Goal: Information Seeking & Learning: Learn about a topic

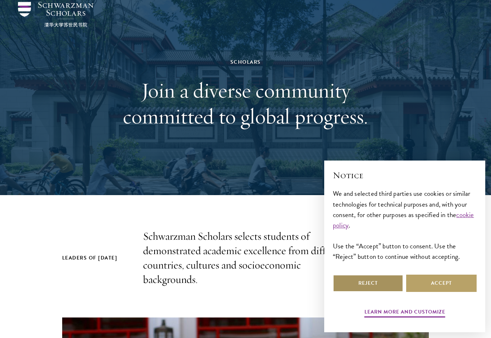
click at [385, 292] on button "Reject" at bounding box center [368, 282] width 70 height 17
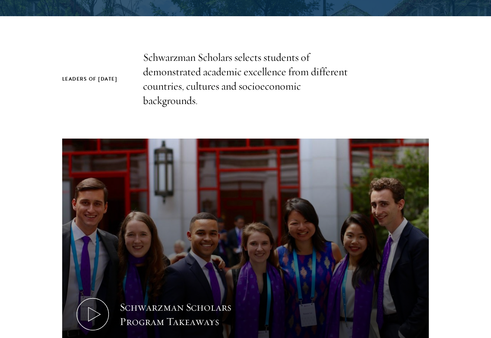
scroll to position [208, 0]
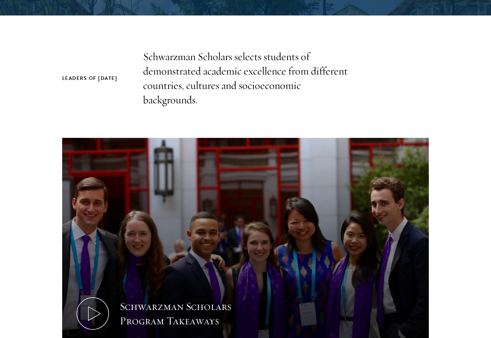
click at [408, 254] on button "Schwarzman Scholars Program Takeaways" at bounding box center [245, 241] width 367 height 206
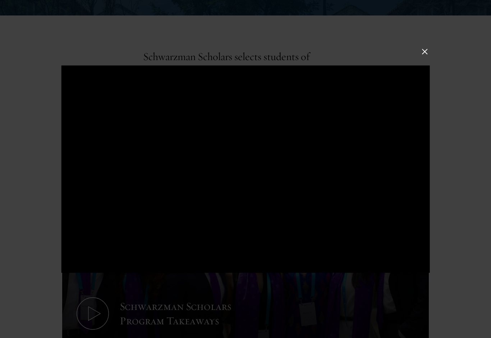
click at [427, 54] on button at bounding box center [424, 51] width 9 height 9
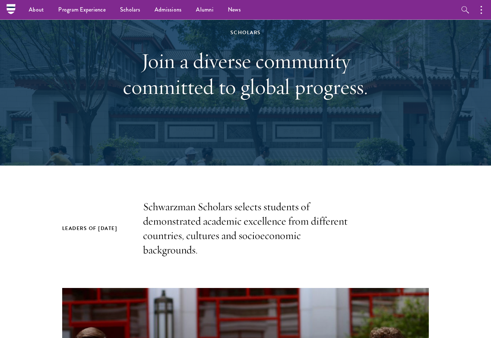
scroll to position [0, 0]
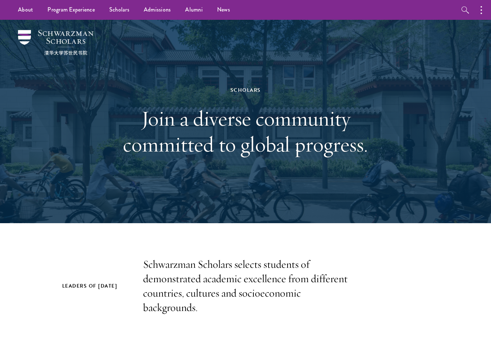
click at [192, 6] on link "Alumni" at bounding box center [194, 10] width 32 height 20
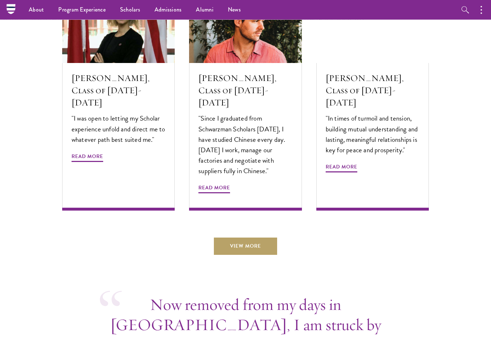
scroll to position [2414, 0]
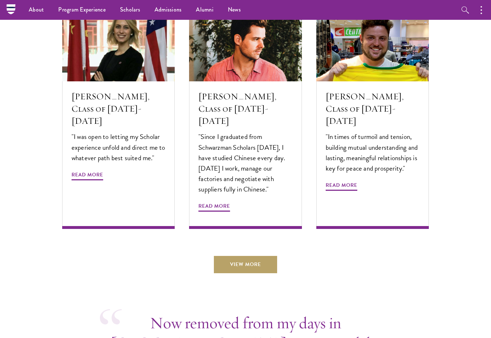
click at [273, 256] on link "View More" at bounding box center [245, 264] width 63 height 17
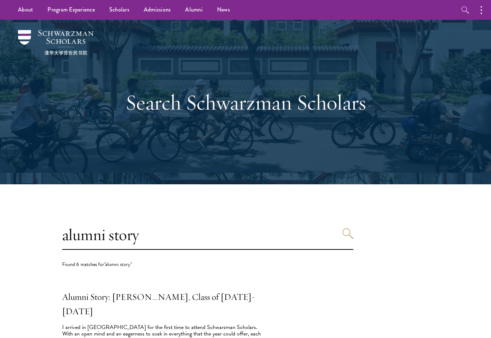
click at [194, 15] on link "Alumni" at bounding box center [194, 10] width 32 height 20
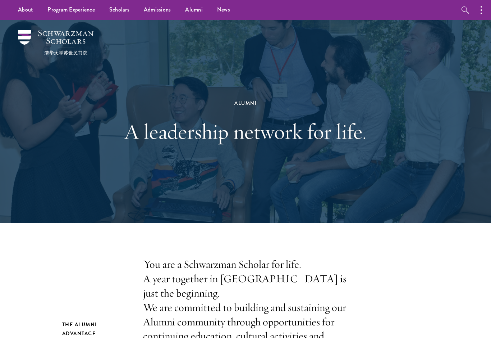
click at [200, 19] on link "Alumni" at bounding box center [194, 10] width 32 height 20
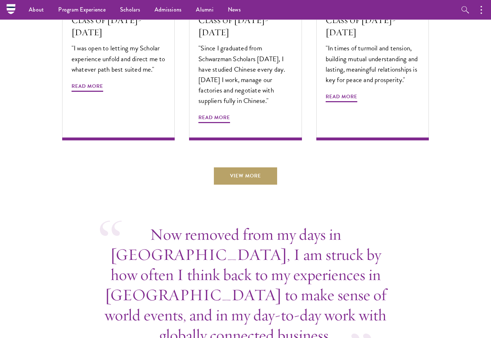
scroll to position [2503, 0]
click at [268, 167] on link "View More" at bounding box center [245, 175] width 63 height 17
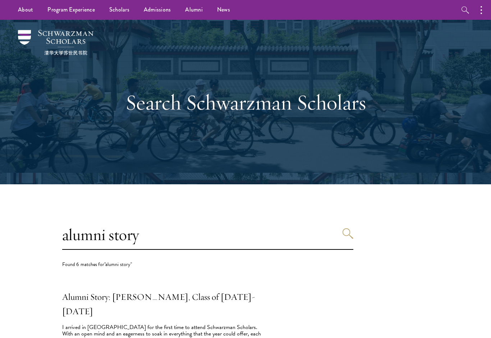
click at [226, 11] on link "News" at bounding box center [223, 10] width 27 height 20
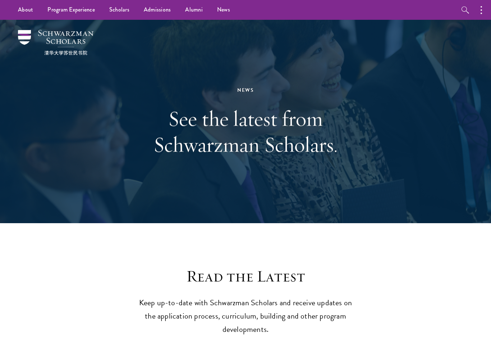
click at [0, 0] on ul "Overview Application Instructions Information Sessions" at bounding box center [0, 0] width 0 height 0
click at [0, 0] on link "Information Sessions" at bounding box center [0, 0] width 0 height 0
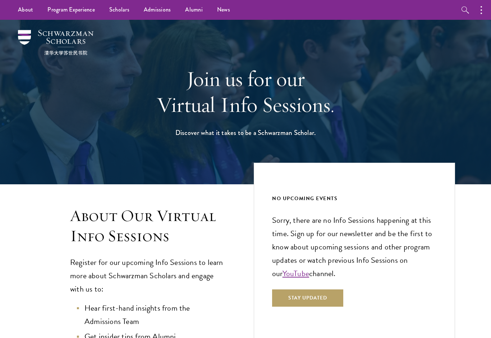
click at [124, 11] on link "Scholars" at bounding box center [119, 10] width 35 height 20
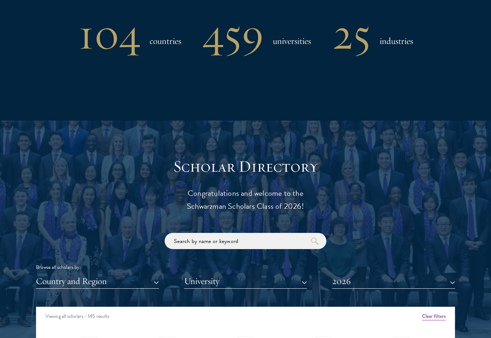
scroll to position [594, 0]
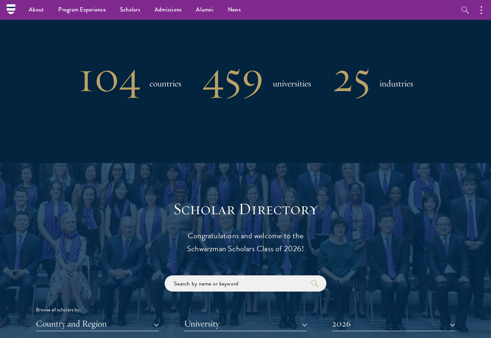
click at [300, 87] on h3 "universities" at bounding box center [292, 83] width 38 height 14
click at [391, 90] on div "25 industries" at bounding box center [373, 76] width 81 height 37
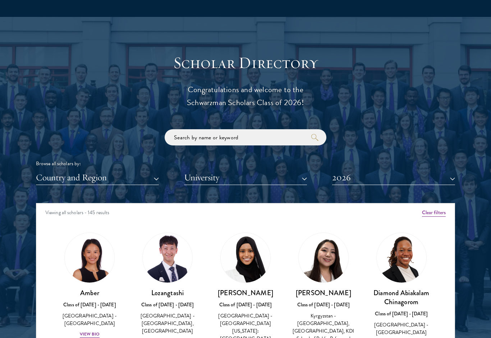
scroll to position [748, 0]
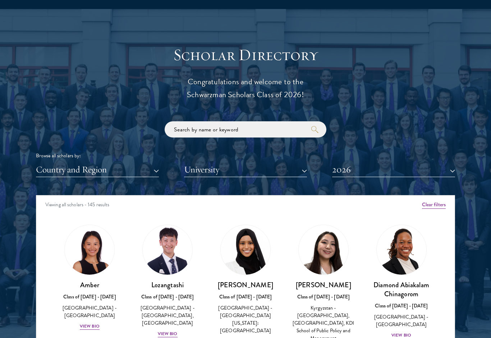
click at [284, 169] on button "University" at bounding box center [245, 169] width 123 height 15
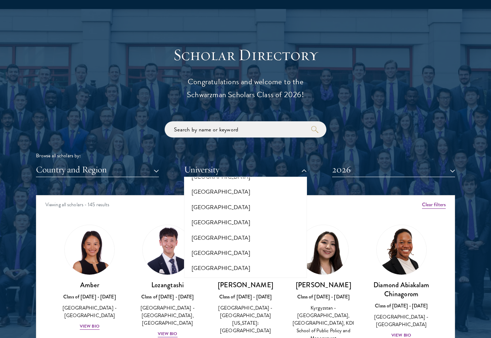
scroll to position [247, 0]
click at [281, 260] on button "[GEOGRAPHIC_DATA]" at bounding box center [245, 267] width 119 height 15
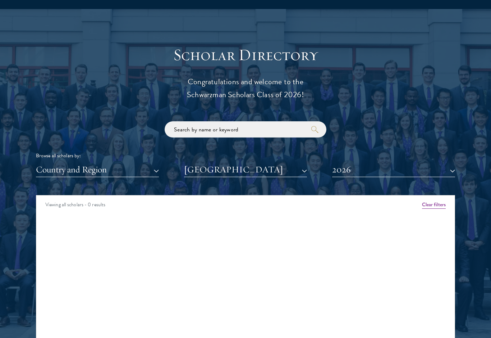
scroll to position [769, 0]
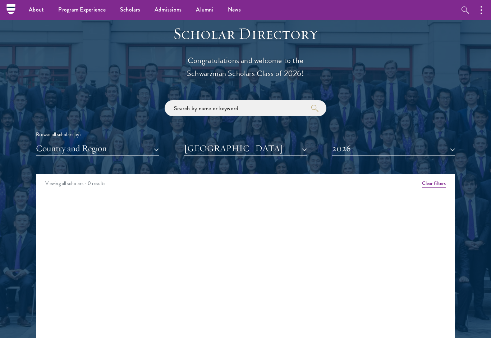
click at [291, 141] on button "[GEOGRAPHIC_DATA]" at bounding box center [245, 148] width 123 height 15
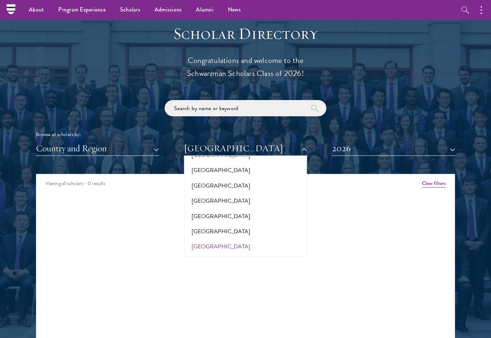
click at [272, 254] on button "[PERSON_NAME][GEOGRAPHIC_DATA]" at bounding box center [245, 261] width 119 height 15
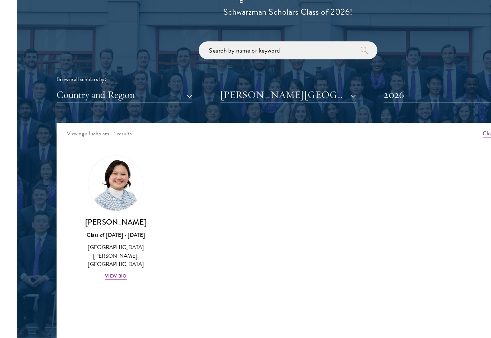
scroll to position [814, 0]
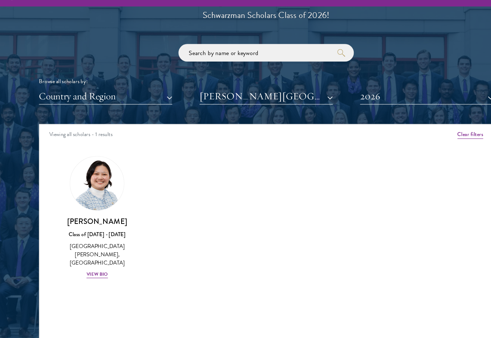
click at [367, 96] on button "2026" at bounding box center [393, 103] width 123 height 15
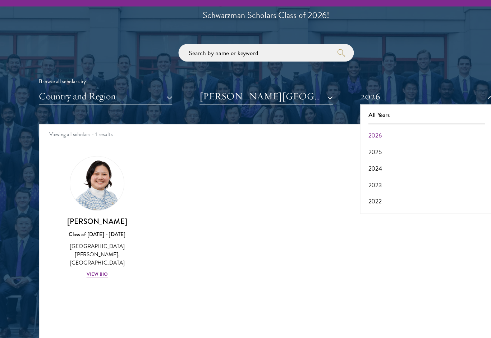
click at [390, 113] on button "All Years" at bounding box center [393, 120] width 119 height 15
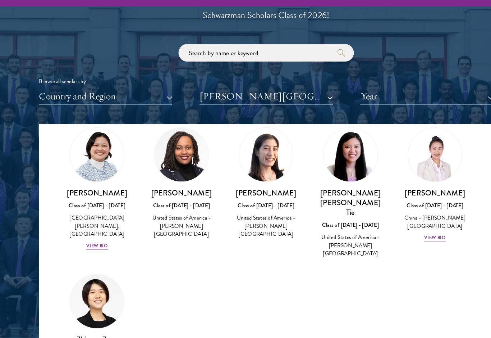
scroll to position [814, 0]
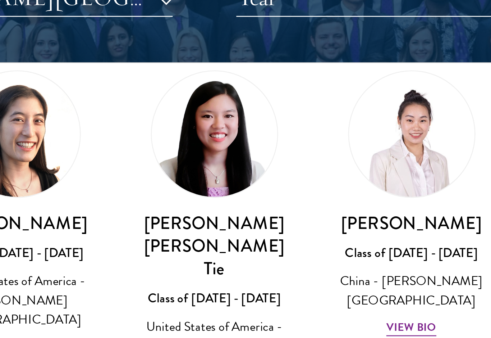
click at [377, 132] on img at bounding box center [402, 157] width 50 height 50
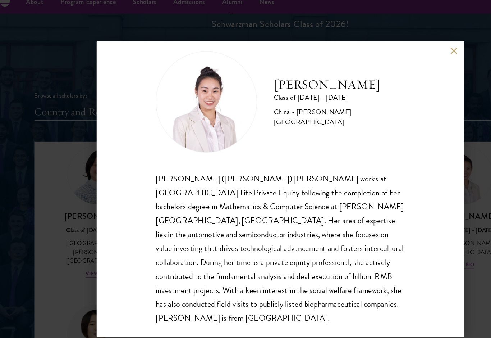
scroll to position [13, 0]
click at [396, 46] on div "[PERSON_NAME] Class of [DATE] - [DATE] [GEOGRAPHIC_DATA] - [PERSON_NAME][GEOGRA…" at bounding box center [245, 169] width 491 height 338
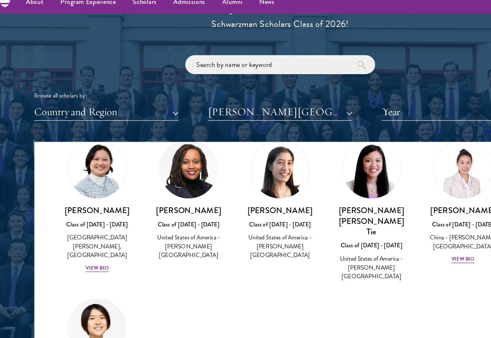
scroll to position [31, 0]
click at [253, 160] on img at bounding box center [246, 153] width 50 height 50
click at [282, 96] on button "[PERSON_NAME][GEOGRAPHIC_DATA]" at bounding box center [245, 103] width 123 height 15
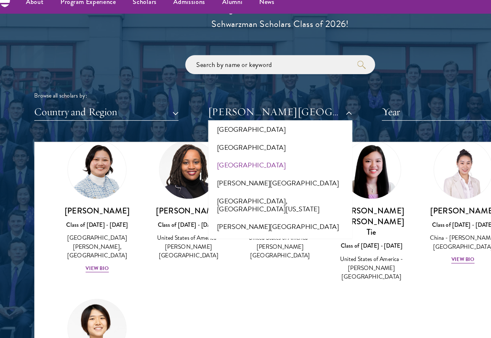
scroll to position [301, 0]
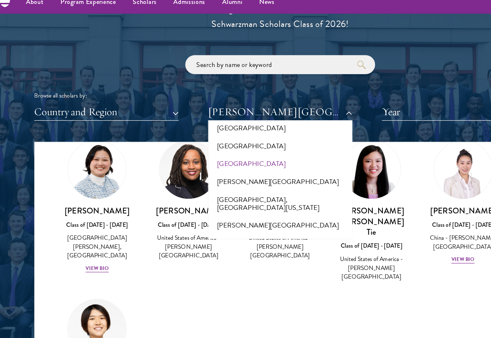
click at [272, 170] on button "[GEOGRAPHIC_DATA], [GEOGRAPHIC_DATA][US_STATE]" at bounding box center [245, 181] width 119 height 22
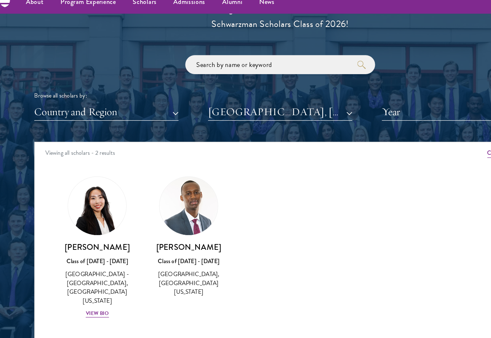
click at [268, 109] on div "Scholar Directory Congratulations and welcome to the Schwarzman Scholars Class …" at bounding box center [245, 162] width 419 height 366
click at [267, 96] on button "[GEOGRAPHIC_DATA], [GEOGRAPHIC_DATA][US_STATE]" at bounding box center [245, 103] width 123 height 15
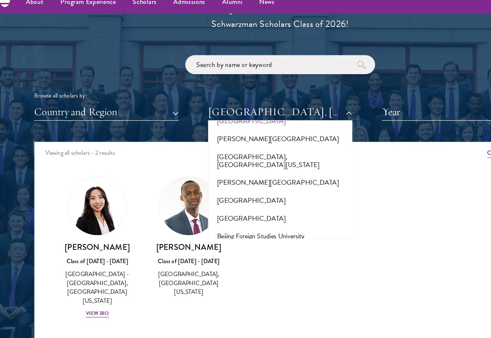
scroll to position [350, 0]
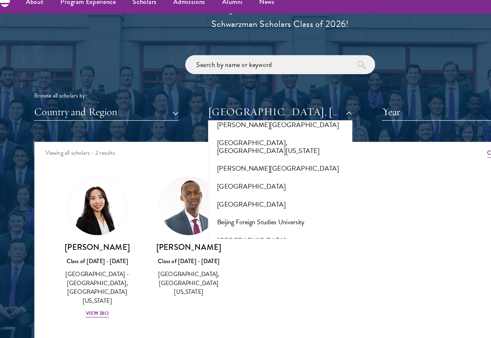
click at [263, 190] on button "Beijing Foreign Studies University" at bounding box center [245, 197] width 119 height 15
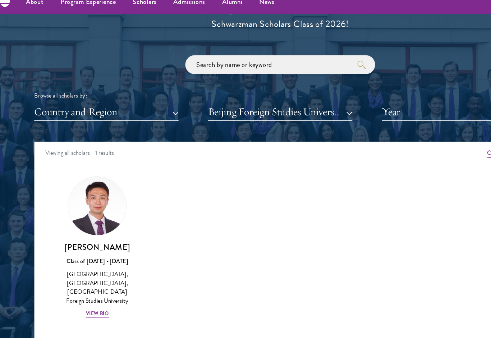
click at [262, 99] on button "Beijing Foreign Studies University" at bounding box center [245, 103] width 123 height 15
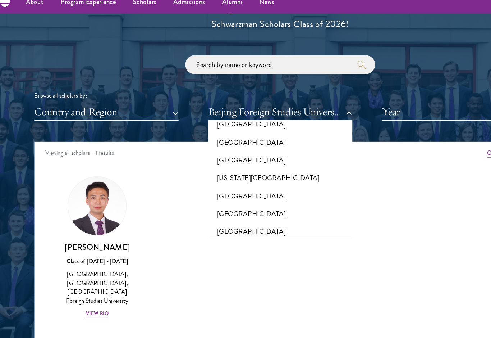
scroll to position [164, 0]
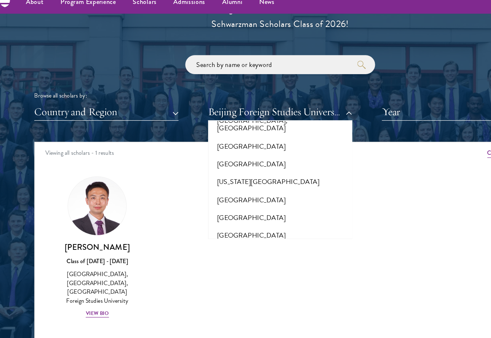
click at [279, 140] on button "[GEOGRAPHIC_DATA]" at bounding box center [245, 147] width 119 height 15
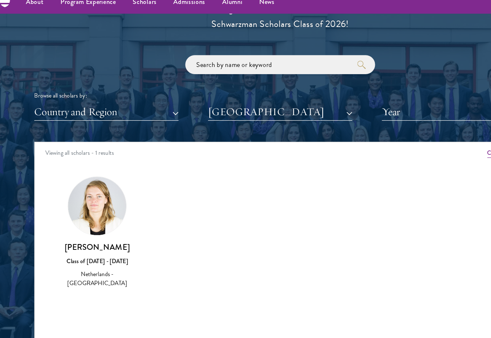
click at [271, 99] on button "[GEOGRAPHIC_DATA]" at bounding box center [245, 103] width 123 height 15
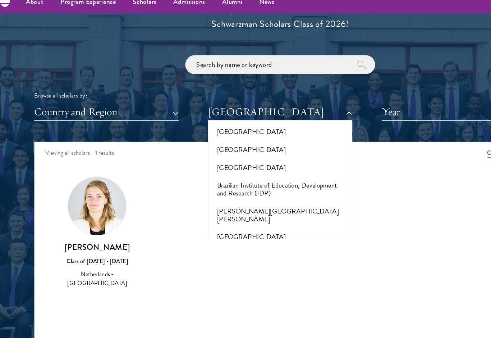
scroll to position [625, 0]
click at [266, 202] on button "[GEOGRAPHIC_DATA]" at bounding box center [245, 209] width 119 height 15
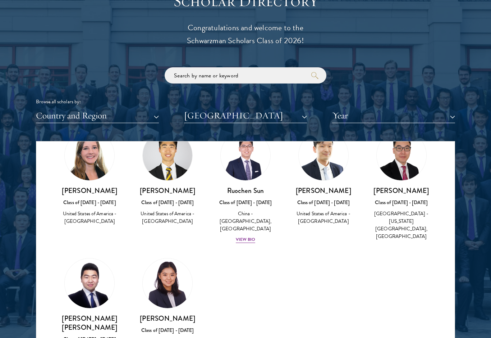
scroll to position [413, 0]
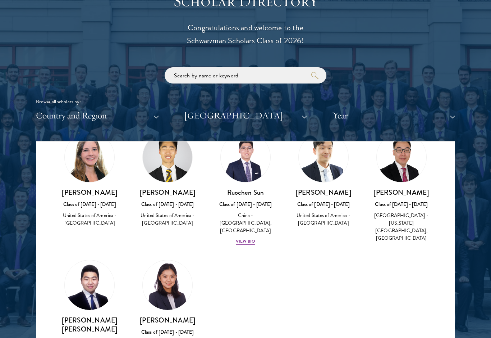
click at [169, 270] on img at bounding box center [168, 285] width 50 height 50
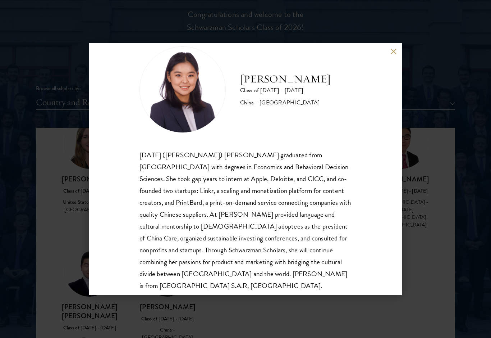
scroll to position [23, 0]
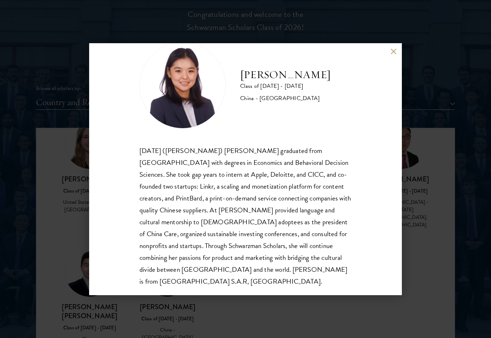
click at [390, 54] on div "[PERSON_NAME] Class of [DATE] - [DATE] [GEOGRAPHIC_DATA] - [GEOGRAPHIC_DATA] [D…" at bounding box center [245, 169] width 313 height 252
click at [395, 45] on div "[PERSON_NAME] Class of [DATE] - [DATE] [GEOGRAPHIC_DATA] - [GEOGRAPHIC_DATA] [D…" at bounding box center [245, 169] width 313 height 252
click at [396, 54] on button at bounding box center [394, 52] width 6 height 6
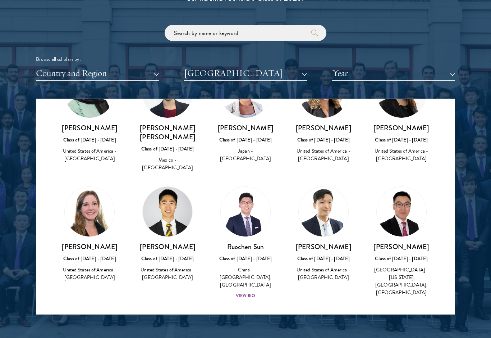
scroll to position [317, 0]
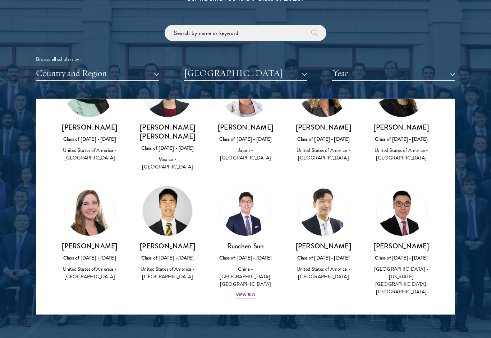
click at [258, 212] on img at bounding box center [246, 211] width 50 height 50
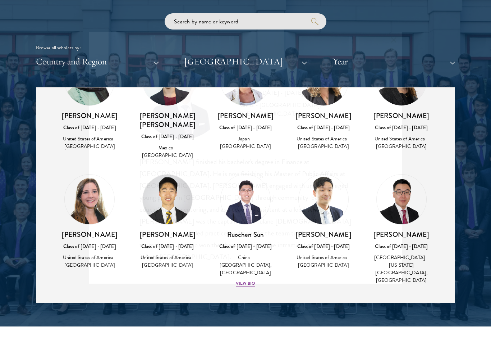
scroll to position [857, 0]
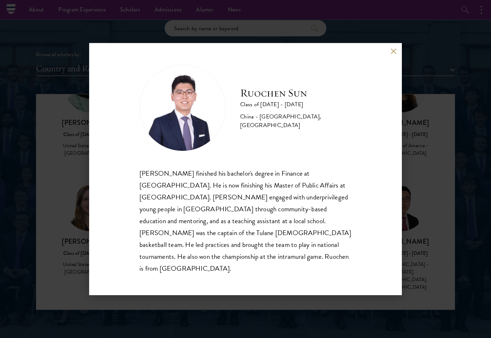
click at [395, 55] on button at bounding box center [394, 52] width 6 height 6
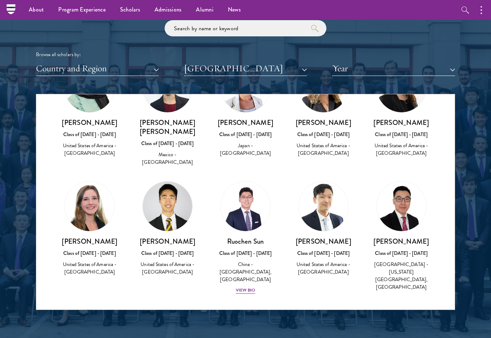
click at [263, 70] on button "[GEOGRAPHIC_DATA]" at bounding box center [245, 68] width 123 height 15
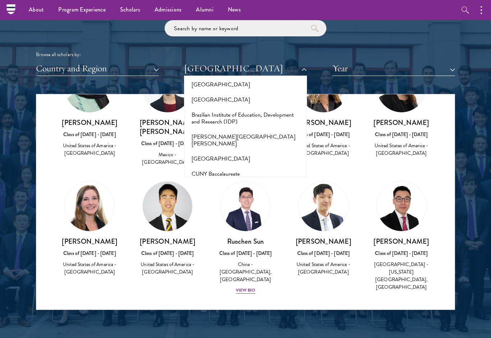
scroll to position [663, 0]
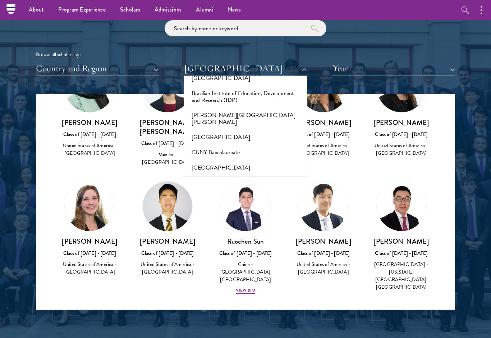
click at [272, 145] on button "CUNY Baccalaureate" at bounding box center [245, 152] width 119 height 15
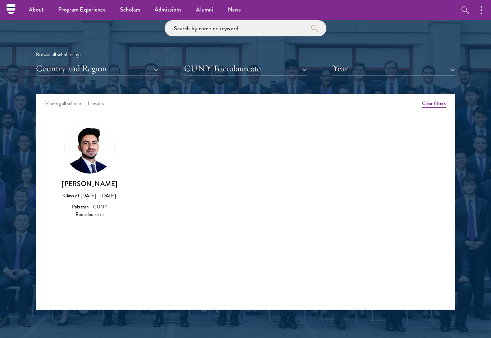
click at [131, 133] on div "Amber Class of [DATE] - [DATE] [GEOGRAPHIC_DATA] - [GEOGRAPHIC_DATA] View Bio C…" at bounding box center [245, 177] width 419 height 126
click at [99, 152] on img at bounding box center [90, 149] width 50 height 50
click at [99, 197] on div "[PERSON_NAME] Class of [DATE] - [DATE] [GEOGRAPHIC_DATA] - CUNY Baccalaureate" at bounding box center [90, 199] width 64 height 40
click at [103, 150] on img at bounding box center [90, 149] width 50 height 50
click at [93, 203] on div "Pakistan - CUNY Baccalaureate" at bounding box center [90, 210] width 64 height 15
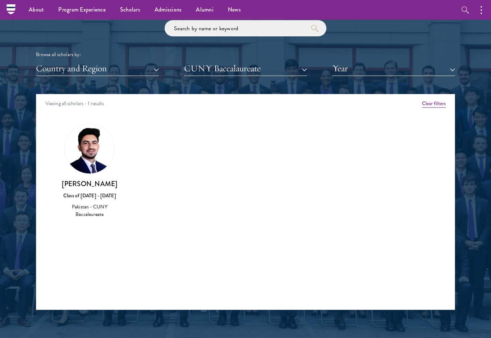
click at [98, 144] on img at bounding box center [90, 149] width 50 height 50
click at [99, 168] on img at bounding box center [90, 149] width 50 height 50
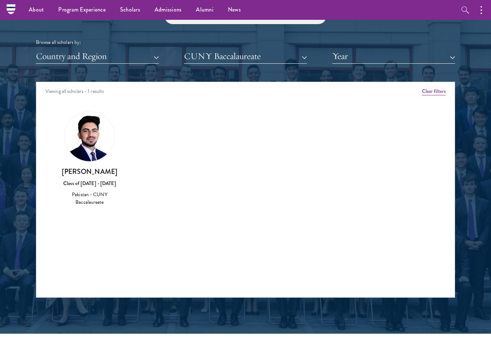
scroll to position [861, 0]
click at [96, 147] on img at bounding box center [90, 137] width 50 height 50
click at [97, 146] on img at bounding box center [90, 137] width 50 height 50
click at [97, 191] on div "Pakistan - CUNY Baccalaureate" at bounding box center [90, 198] width 64 height 15
click at [271, 57] on button "CUNY Baccalaureate" at bounding box center [245, 56] width 123 height 15
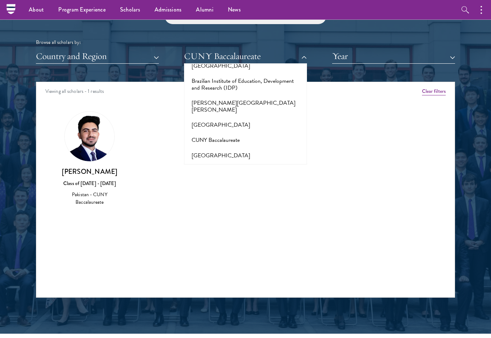
scroll to position [861, 0]
click at [261, 163] on button "[US_STATE] Institute of Technology" at bounding box center [245, 170] width 119 height 15
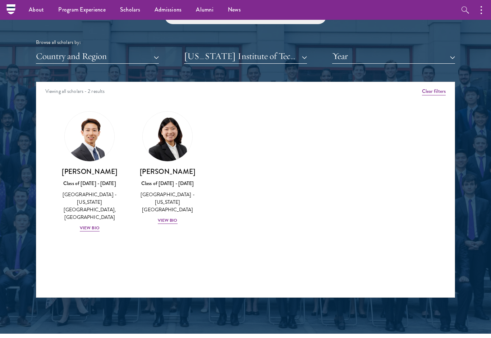
click at [155, 142] on img at bounding box center [168, 136] width 50 height 50
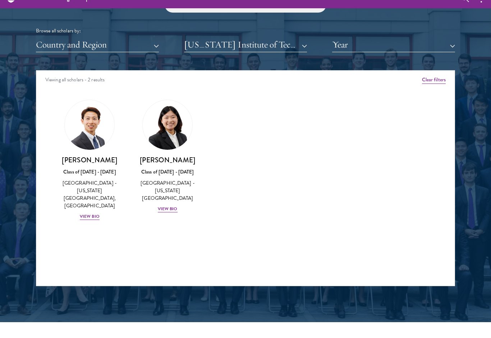
scroll to position [874, 0]
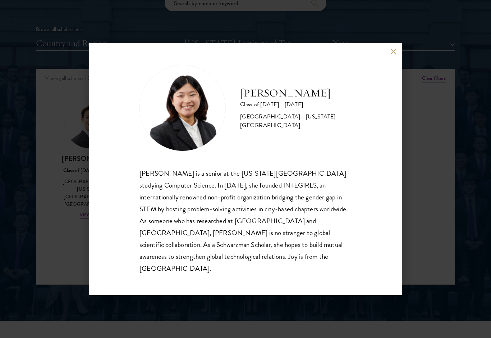
click at [283, 37] on div "[PERSON_NAME] Class of [DATE] - [DATE] [GEOGRAPHIC_DATA] - [US_STATE][GEOGRAPHI…" at bounding box center [245, 169] width 491 height 338
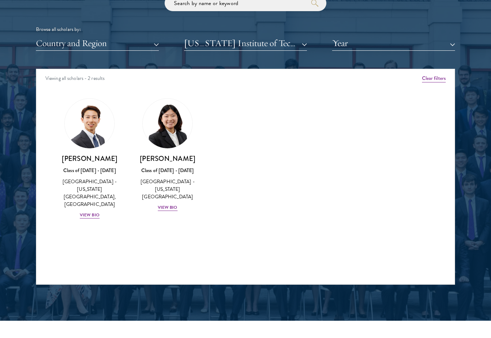
click at [269, 47] on button "[US_STATE] Institute of Technology" at bounding box center [245, 43] width 123 height 15
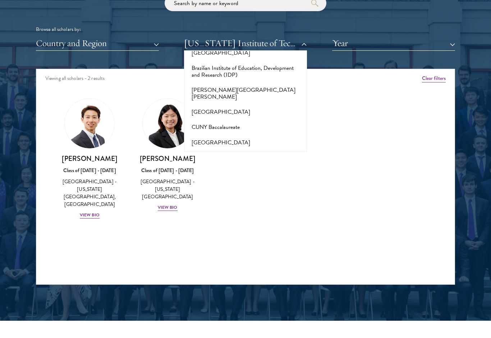
click at [261, 119] on button "CUNY Baccalaureate" at bounding box center [245, 126] width 119 height 15
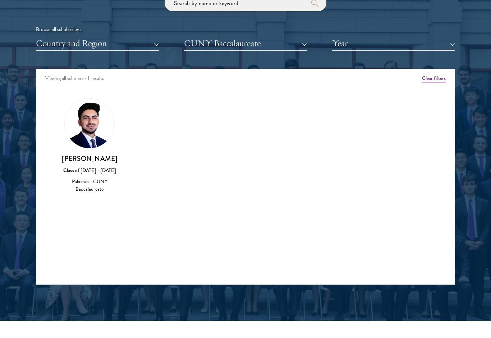
click at [277, 42] on button "CUNY Baccalaureate" at bounding box center [245, 43] width 123 height 15
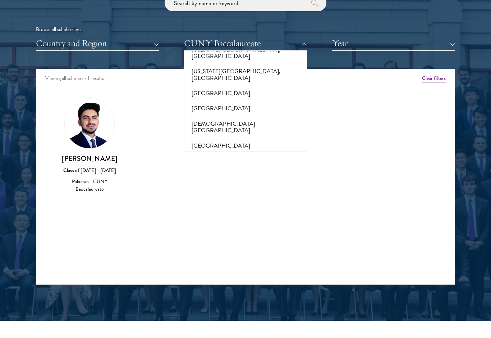
scroll to position [789, 0]
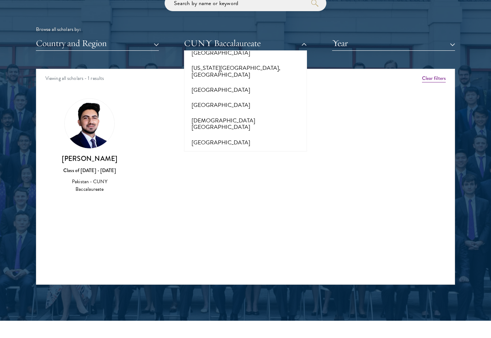
click at [281, 150] on button "[GEOGRAPHIC_DATA]" at bounding box center [245, 157] width 119 height 15
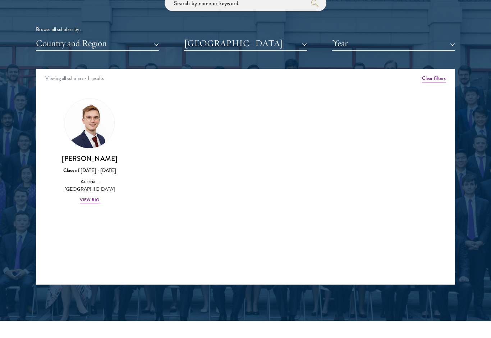
click at [264, 56] on div "Scholar Directory Congratulations and welcome to the Schwarzman Scholars Class …" at bounding box center [245, 102] width 419 height 366
click at [262, 47] on button "[GEOGRAPHIC_DATA]" at bounding box center [245, 43] width 123 height 15
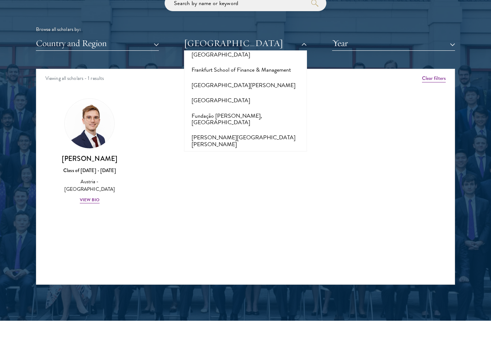
scroll to position [1561, 0]
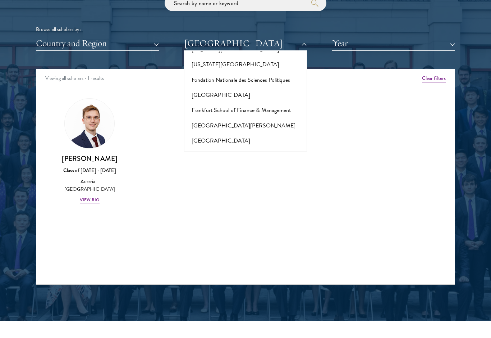
click at [284, 214] on button "[GEOGRAPHIC_DATA]" at bounding box center [245, 221] width 119 height 15
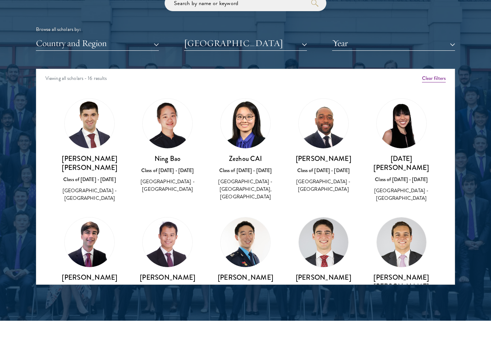
click at [267, 45] on button "[GEOGRAPHIC_DATA]" at bounding box center [245, 43] width 123 height 15
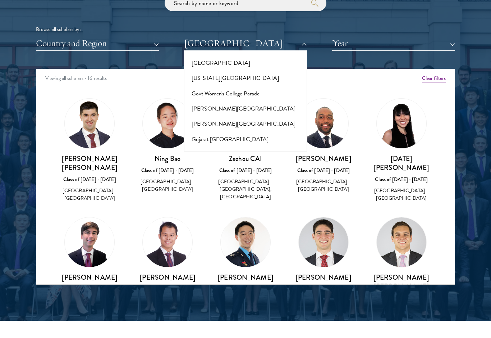
scroll to position [1726, 0]
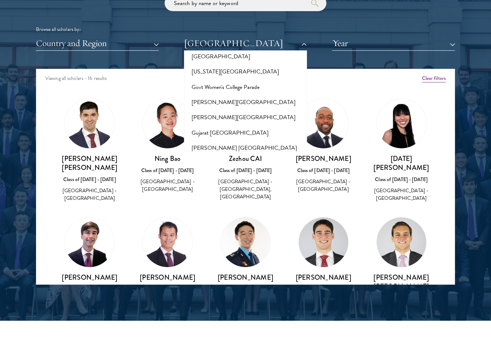
click at [267, 217] on button "[GEOGRAPHIC_DATA]" at bounding box center [245, 224] width 119 height 15
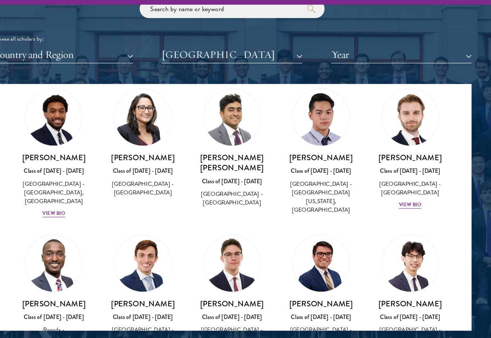
scroll to position [1878, 0]
click at [392, 319] on div "View Bio" at bounding box center [402, 322] width 20 height 7
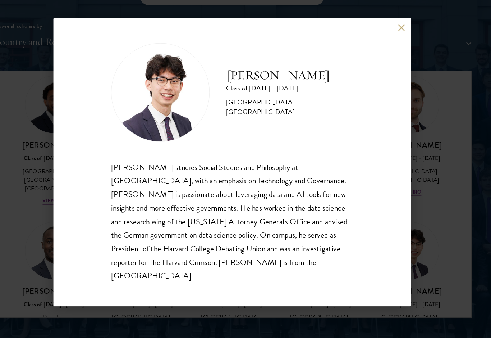
click at [390, 157] on div "[PERSON_NAME] Class of [DATE] - [DATE] [GEOGRAPHIC_DATA] - [GEOGRAPHIC_DATA] [P…" at bounding box center [245, 169] width 491 height 338
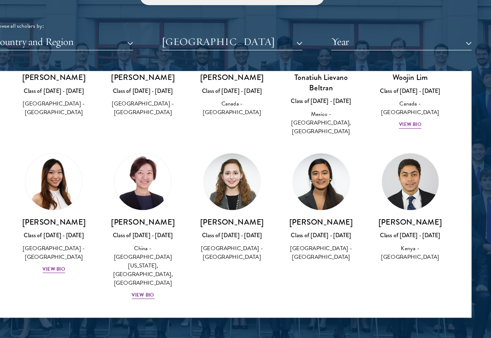
scroll to position [1297, 0]
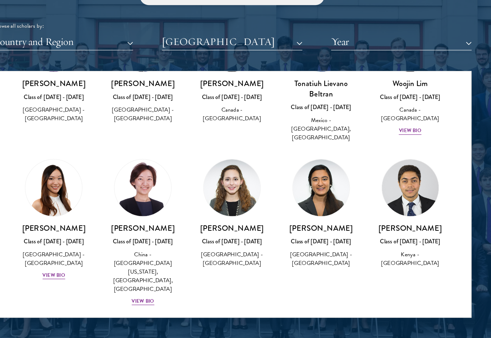
click at [80, 264] on div "View Bio" at bounding box center [90, 267] width 20 height 7
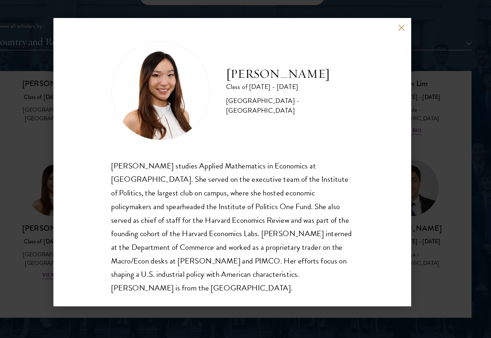
scroll to position [1, 0]
click at [353, 43] on div "[PERSON_NAME] Class of [DATE] - [DATE] [GEOGRAPHIC_DATA] - [GEOGRAPHIC_DATA] [P…" at bounding box center [245, 169] width 313 height 252
click at [358, 43] on div "[PERSON_NAME] Class of [DATE] - [DATE] [GEOGRAPHIC_DATA] - [GEOGRAPHIC_DATA] [P…" at bounding box center [245, 169] width 313 height 252
click at [391, 49] on button at bounding box center [394, 52] width 6 height 6
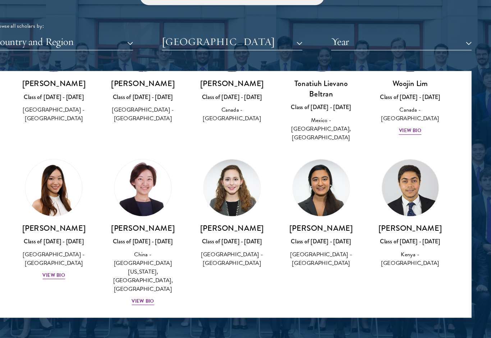
click at [256, 56] on button "[GEOGRAPHIC_DATA]" at bounding box center [245, 63] width 123 height 15
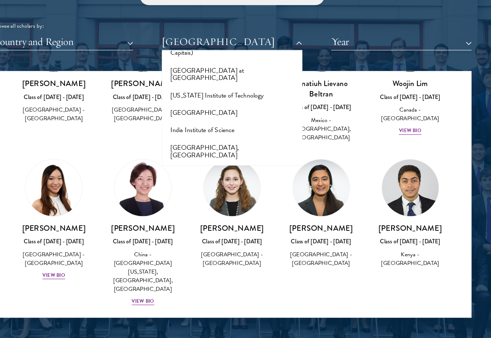
scroll to position [2124, 0]
click at [241, 253] on button "[GEOGRAPHIC_DATA]" at bounding box center [245, 260] width 119 height 15
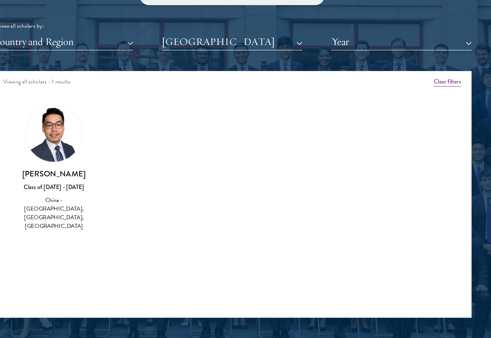
click at [208, 56] on button "[GEOGRAPHIC_DATA]" at bounding box center [245, 63] width 123 height 15
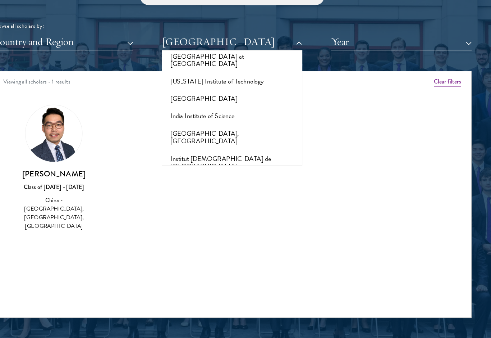
scroll to position [2141, 0]
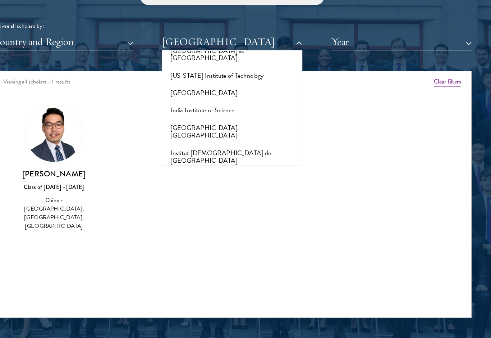
click at [223, 267] on button "[PERSON_NAME][GEOGRAPHIC_DATA][PERSON_NAME]" at bounding box center [245, 278] width 119 height 22
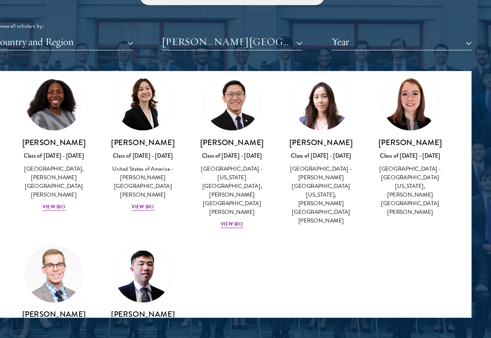
scroll to position [27, 0]
click at [235, 56] on button "[PERSON_NAME][GEOGRAPHIC_DATA][PERSON_NAME]" at bounding box center [245, 63] width 123 height 15
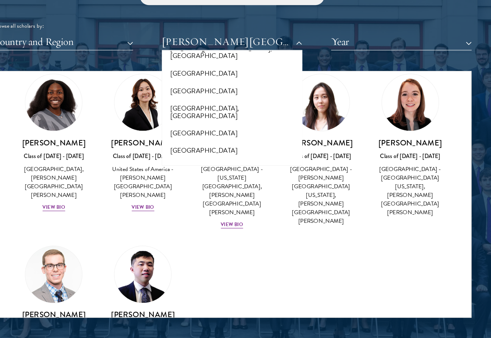
scroll to position [3297, 0]
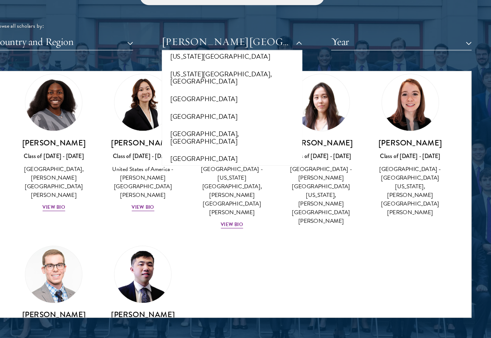
click at [235, 302] on button "[GEOGRAPHIC_DATA]" at bounding box center [245, 309] width 119 height 15
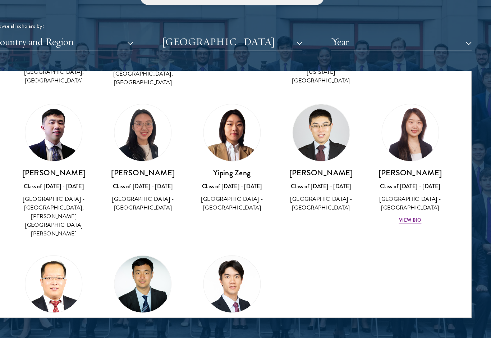
scroll to position [416, 0]
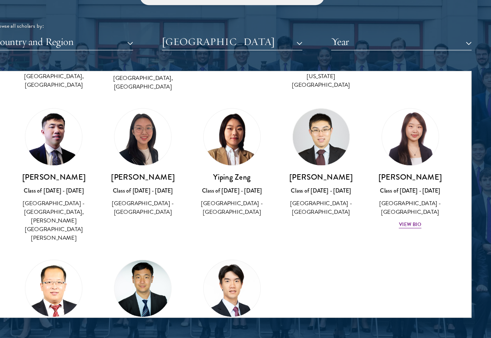
click at [392, 220] on div "View Bio" at bounding box center [402, 223] width 20 height 7
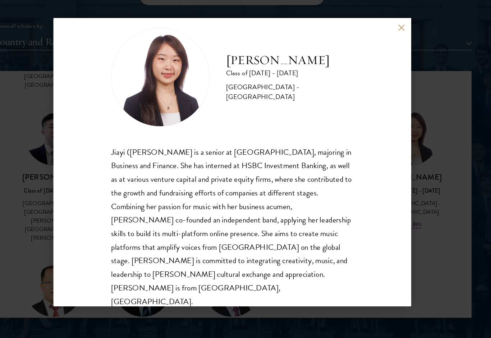
scroll to position [13, 0]
click at [384, 200] on div "[PERSON_NAME] Class of [DATE] - [DATE] [GEOGRAPHIC_DATA] - [GEOGRAPHIC_DATA] [P…" at bounding box center [245, 169] width 491 height 338
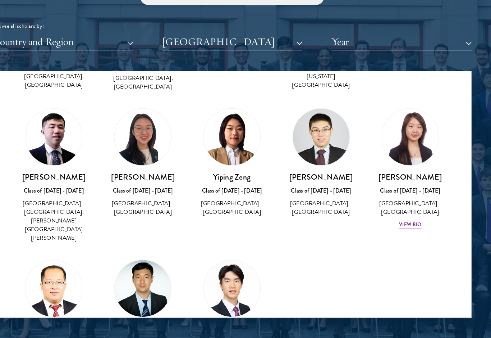
click at [392, 220] on div "View Bio" at bounding box center [402, 223] width 20 height 7
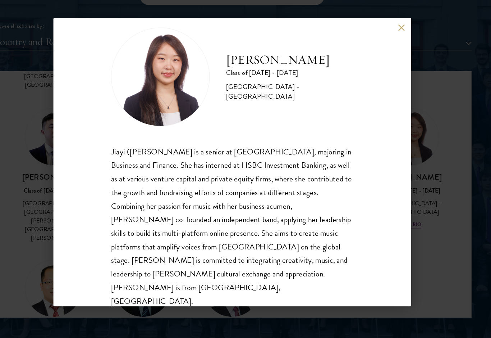
scroll to position [13, 0]
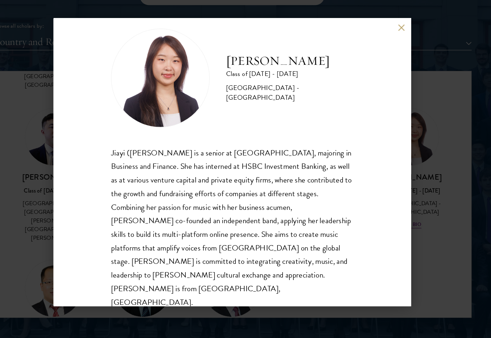
click at [382, 177] on div "[PERSON_NAME] Class of [DATE] - [DATE] [GEOGRAPHIC_DATA] - [GEOGRAPHIC_DATA] [P…" at bounding box center [245, 169] width 491 height 338
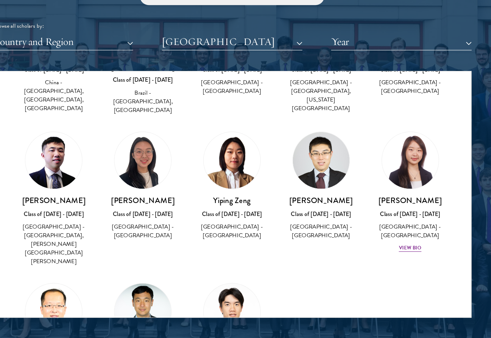
scroll to position [391, 0]
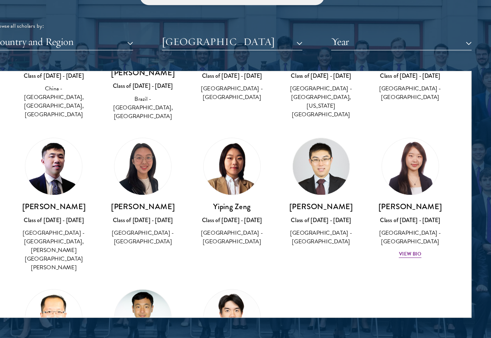
click at [250, 56] on button "[GEOGRAPHIC_DATA]" at bounding box center [245, 63] width 123 height 15
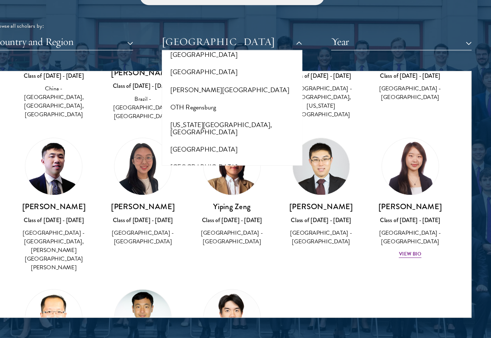
scroll to position [3386, 0]
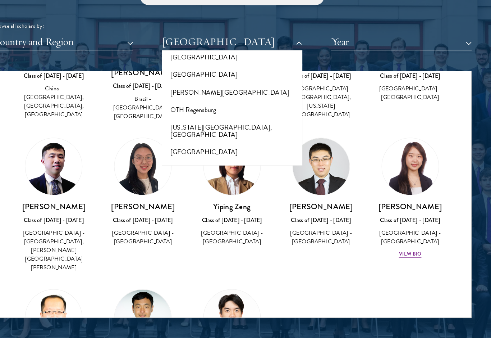
click at [233, 266] on button "[GEOGRAPHIC_DATA]" at bounding box center [245, 273] width 119 height 15
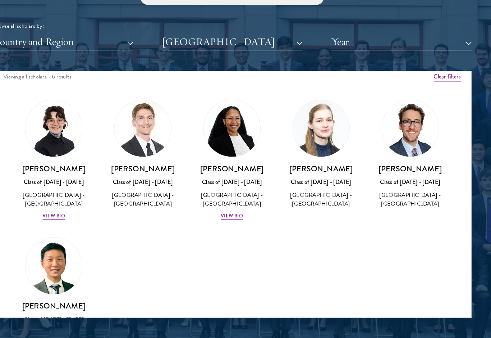
scroll to position [4, 0]
click at [219, 56] on button "[GEOGRAPHIC_DATA]" at bounding box center [245, 63] width 123 height 15
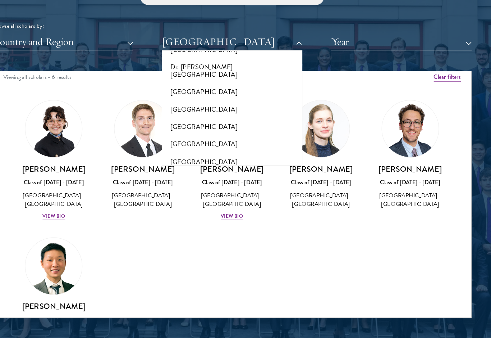
scroll to position [1251, 0]
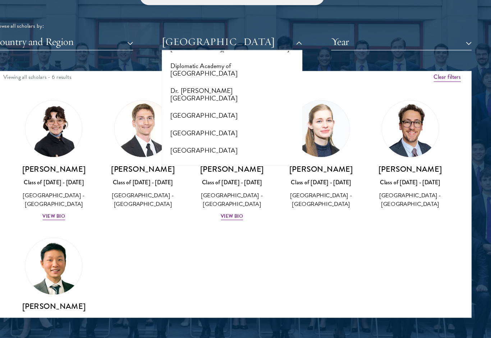
click at [229, 243] on button "[GEOGRAPHIC_DATA]" at bounding box center [245, 250] width 119 height 15
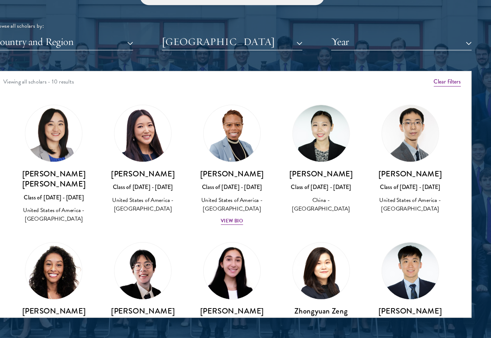
click at [214, 56] on button "[GEOGRAPHIC_DATA]" at bounding box center [245, 63] width 123 height 15
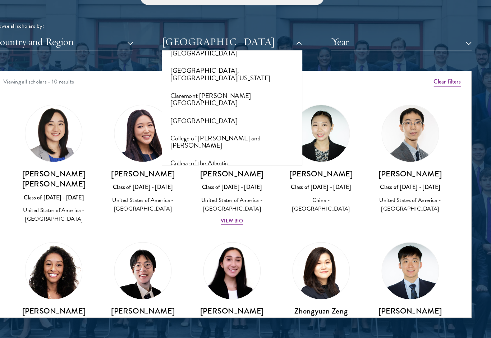
scroll to position [1011, 0]
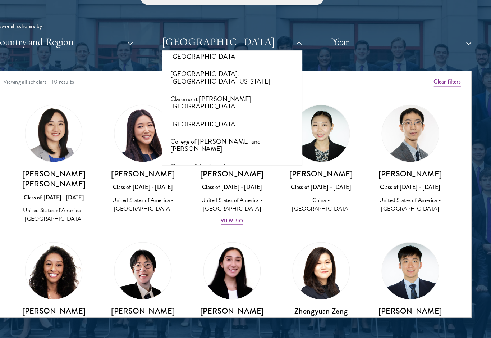
click at [244, 180] on button "[GEOGRAPHIC_DATA]" at bounding box center [245, 187] width 119 height 15
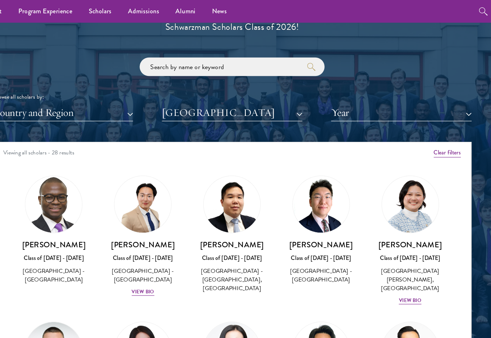
scroll to position [-2, 0]
click at [302, 191] on img at bounding box center [324, 179] width 50 height 50
click at [392, 263] on div "View Bio" at bounding box center [402, 262] width 20 height 7
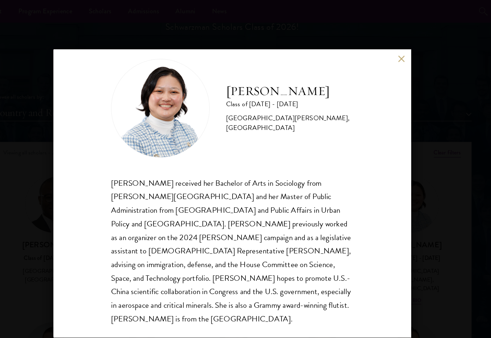
scroll to position [13, 0]
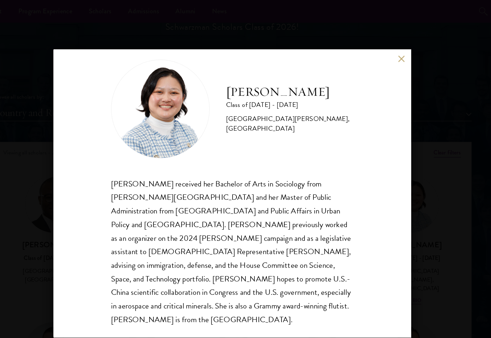
click at [347, 54] on div "[PERSON_NAME] Class of [DATE] - [DATE] [GEOGRAPHIC_DATA] - [PERSON_NAME][GEOGRA…" at bounding box center [245, 169] width 313 height 252
click at [391, 53] on button at bounding box center [394, 52] width 6 height 6
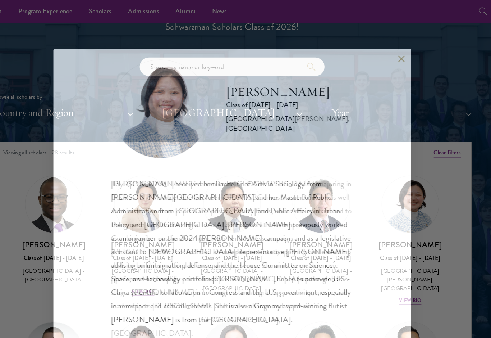
click at [391, 49] on button at bounding box center [394, 52] width 6 height 6
